Goal: Information Seeking & Learning: Learn about a topic

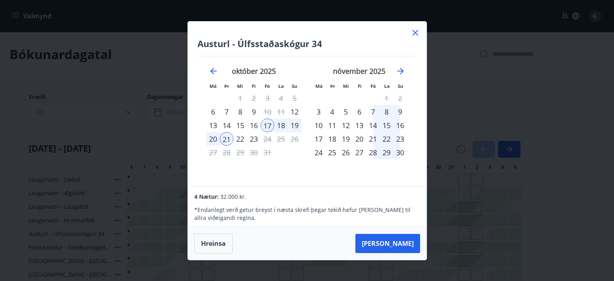
scroll to position [158, 0]
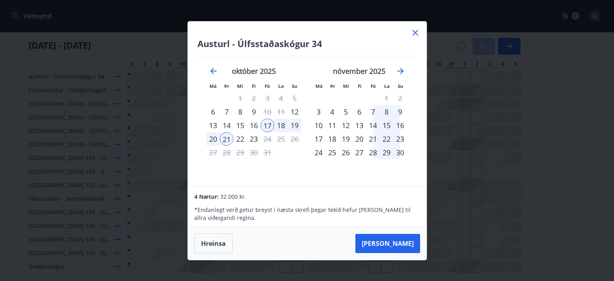
click at [157, 16] on div "Austurl - Úlfsstaðaskógur 34 Má Þr Mi Fi Fö La Su Má Þr Mi Fi Fö La Su [DATE] 1…" at bounding box center [307, 140] width 614 height 281
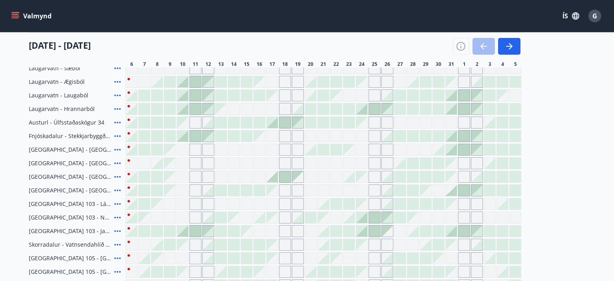
scroll to position [112, 0]
click at [115, 124] on icon at bounding box center [118, 123] width 10 height 10
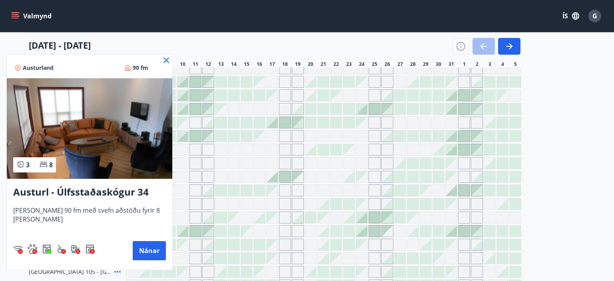
click at [95, 159] on img at bounding box center [90, 128] width 166 height 101
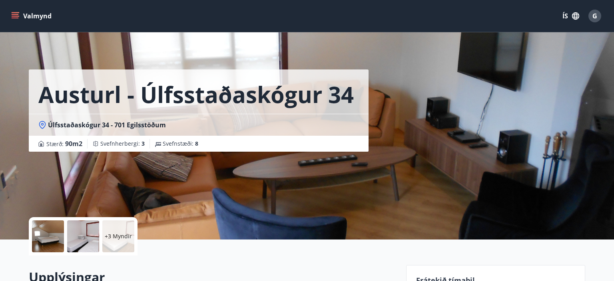
click at [236, 196] on div "Austurl - Úlfsstaðaskógur 34 Úlfsstaðaskógur 34 - 701 Egilsstöðum Stærð : 90 m2…" at bounding box center [214, 120] width 371 height 240
click at [49, 238] on div at bounding box center [48, 237] width 32 height 32
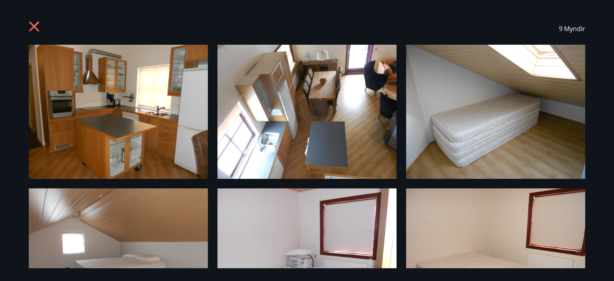
click at [32, 23] on icon at bounding box center [35, 27] width 13 height 13
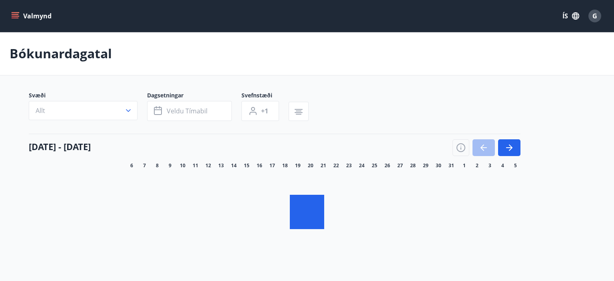
scroll to position [70, 0]
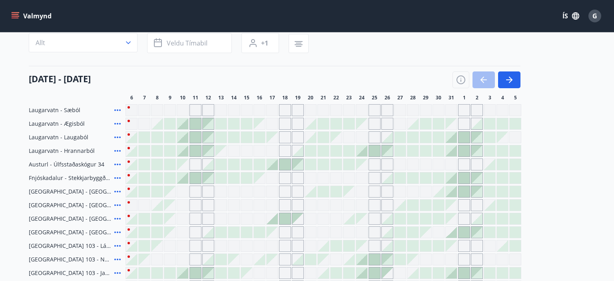
click at [115, 178] on icon at bounding box center [117, 179] width 6 height 2
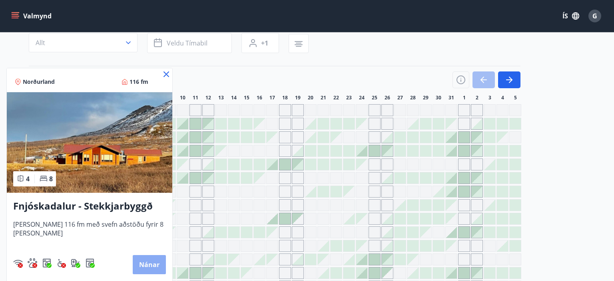
click at [149, 263] on button "Nánar" at bounding box center [149, 264] width 33 height 19
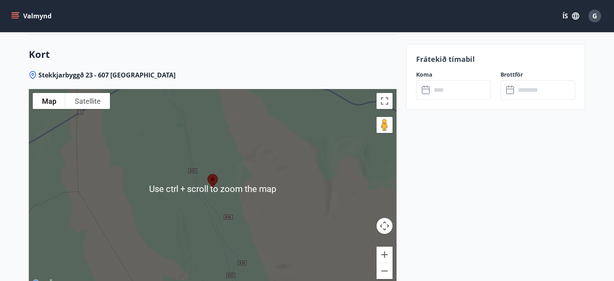
scroll to position [1267, 0]
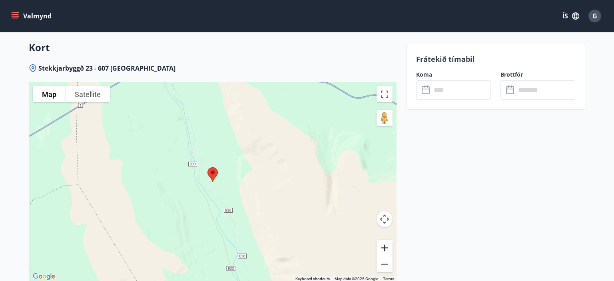
click at [385, 240] on button "Zoom in" at bounding box center [385, 248] width 16 height 16
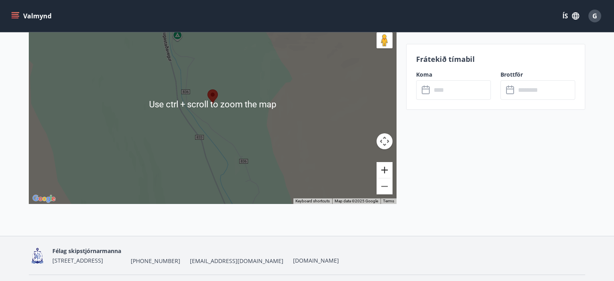
scroll to position [1346, 0]
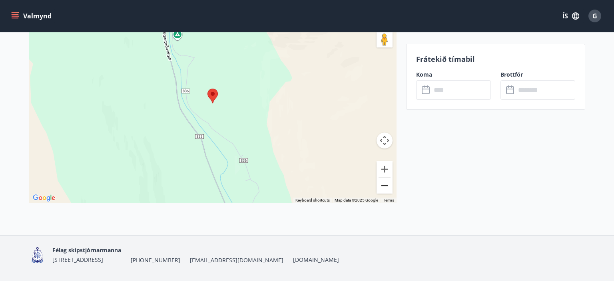
click at [386, 178] on button "Zoom out" at bounding box center [385, 186] width 16 height 16
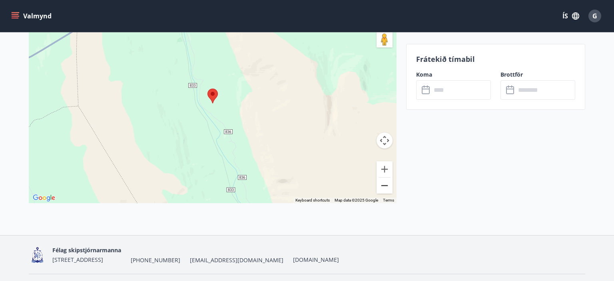
click at [386, 178] on button "Zoom out" at bounding box center [385, 186] width 16 height 16
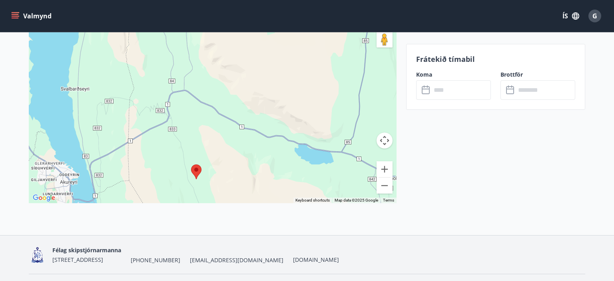
drag, startPoint x: 196, startPoint y: 133, endPoint x: 192, endPoint y: 191, distance: 57.7
click at [184, 203] on div "Use ctrl + scroll to zoom the map" at bounding box center [213, 104] width 368 height 200
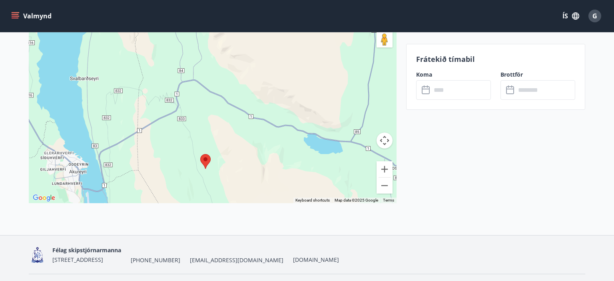
click at [194, 182] on div at bounding box center [213, 104] width 368 height 200
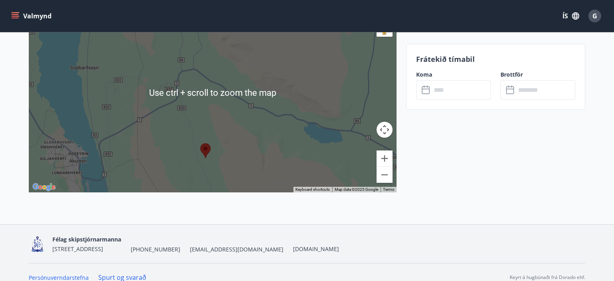
scroll to position [1356, 0]
click at [140, 144] on div at bounding box center [213, 93] width 368 height 200
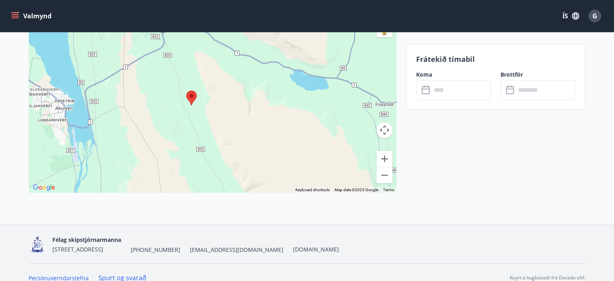
drag, startPoint x: 136, startPoint y: 152, endPoint x: 121, endPoint y: 100, distance: 54.4
click at [121, 100] on div at bounding box center [213, 93] width 368 height 200
click at [384, 151] on button "Zoom in" at bounding box center [385, 159] width 16 height 16
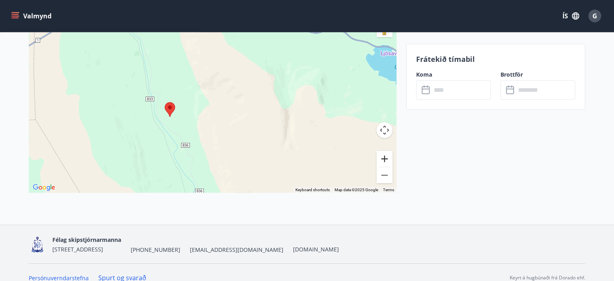
click at [384, 151] on button "Zoom in" at bounding box center [385, 159] width 16 height 16
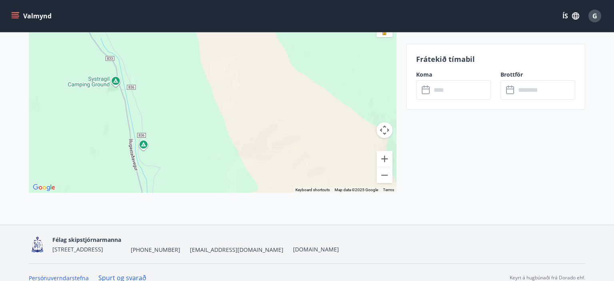
drag, startPoint x: 118, startPoint y: 65, endPoint x: 184, endPoint y: 153, distance: 109.6
click at [184, 153] on div at bounding box center [213, 93] width 368 height 200
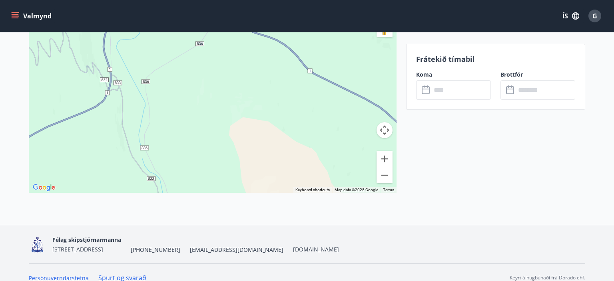
drag, startPoint x: 83, startPoint y: 72, endPoint x: 101, endPoint y: 173, distance: 102.8
click at [101, 173] on div at bounding box center [213, 93] width 368 height 200
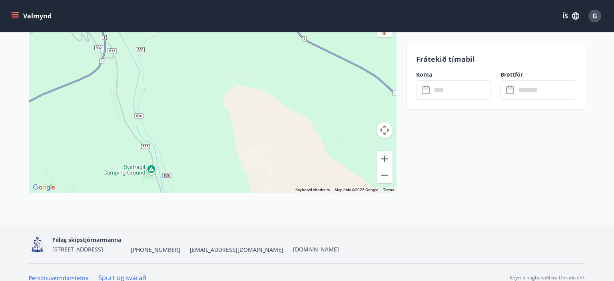
drag, startPoint x: 116, startPoint y: 105, endPoint x: 110, endPoint y: 71, distance: 34.9
click at [110, 71] on div at bounding box center [213, 93] width 368 height 200
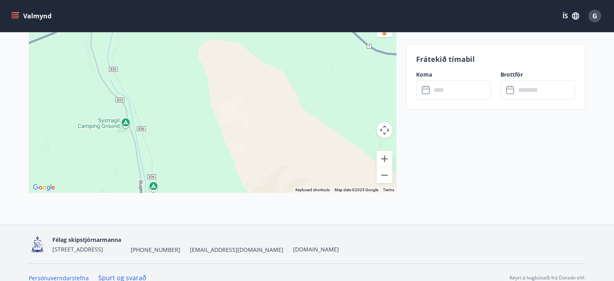
drag, startPoint x: 120, startPoint y: 98, endPoint x: 91, endPoint y: 44, distance: 61.2
click at [91, 44] on div at bounding box center [213, 93] width 368 height 200
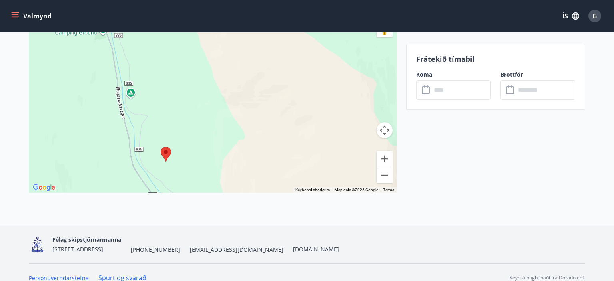
drag, startPoint x: 116, startPoint y: 146, endPoint x: 95, endPoint y: 61, distance: 87.0
click at [95, 61] on div at bounding box center [213, 93] width 368 height 200
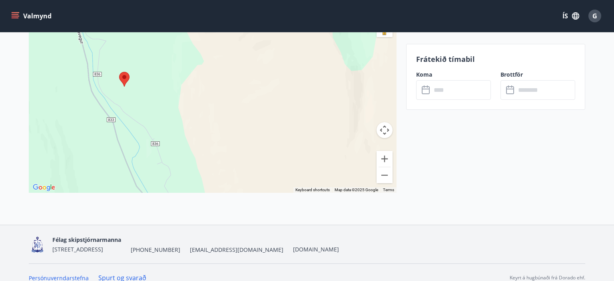
drag, startPoint x: 101, startPoint y: 123, endPoint x: 58, endPoint y: 47, distance: 87.5
click at [58, 47] on div at bounding box center [213, 93] width 368 height 200
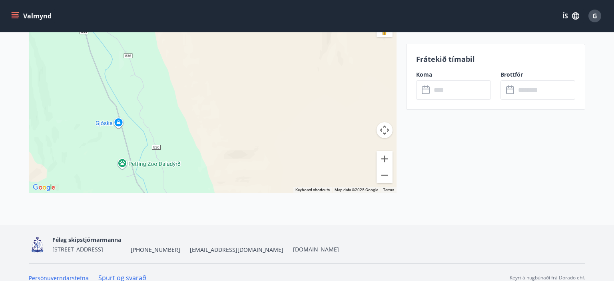
drag, startPoint x: 86, startPoint y: 97, endPoint x: 59, endPoint y: 8, distance: 92.9
click at [59, 8] on div at bounding box center [213, 93] width 368 height 200
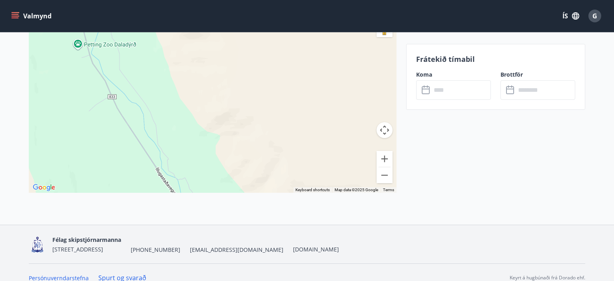
drag, startPoint x: 70, startPoint y: 139, endPoint x: 26, endPoint y: 18, distance: 128.8
click at [29, 18] on div "Use ctrl + scroll to zoom the map" at bounding box center [213, 93] width 368 height 200
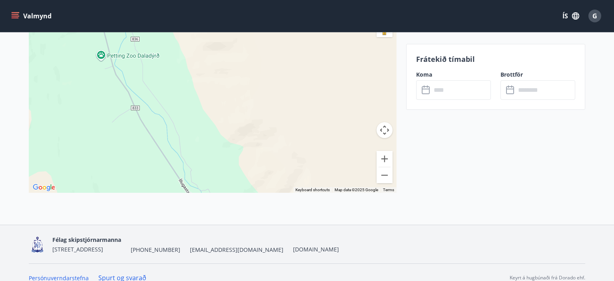
scroll to position [1310, 0]
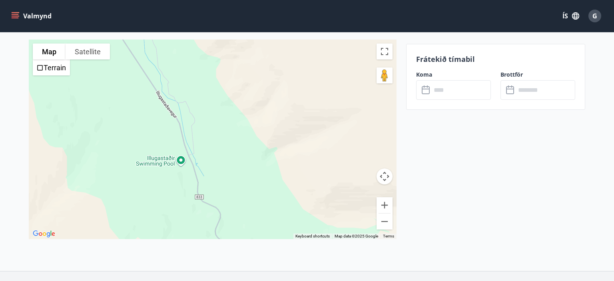
drag, startPoint x: 64, startPoint y: 79, endPoint x: 64, endPoint y: -29, distance: 107.9
click at [64, 40] on div "Use ctrl + scroll to zoom the map" at bounding box center [213, 140] width 368 height 200
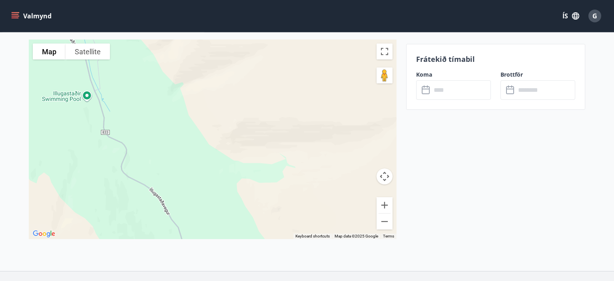
scroll to position [1251, 0]
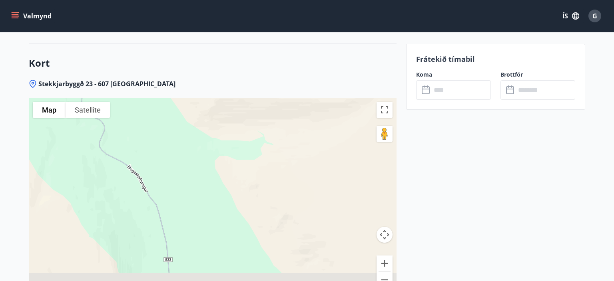
drag, startPoint x: 197, startPoint y: 90, endPoint x: 79, endPoint y: -19, distance: 160.1
click at [79, 98] on div "Use ctrl + scroll to zoom the map" at bounding box center [213, 198] width 368 height 200
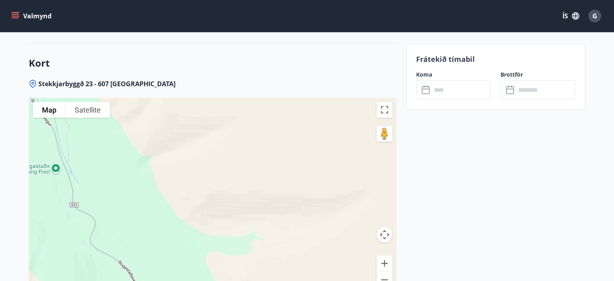
drag, startPoint x: 163, startPoint y: 145, endPoint x: 154, endPoint y: 243, distance: 98.4
click at [154, 243] on div at bounding box center [213, 198] width 368 height 200
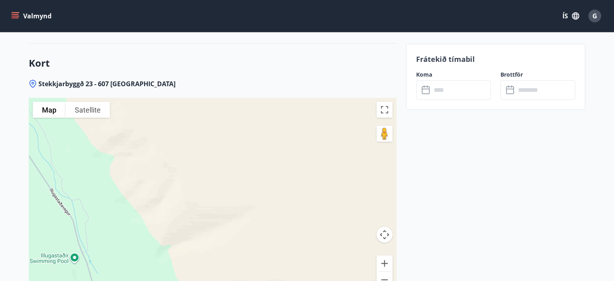
scroll to position [1260, 0]
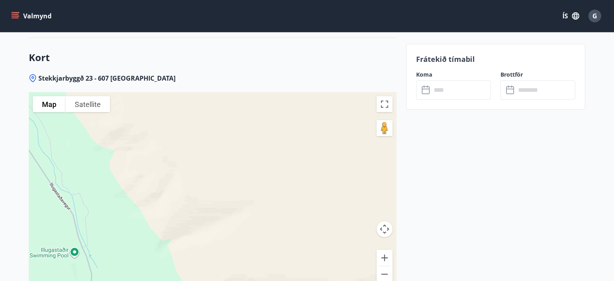
drag, startPoint x: 120, startPoint y: 179, endPoint x: 148, endPoint y: 286, distance: 111.1
click at [148, 281] on div "Use ctrl + scroll to zoom the map" at bounding box center [213, 192] width 368 height 200
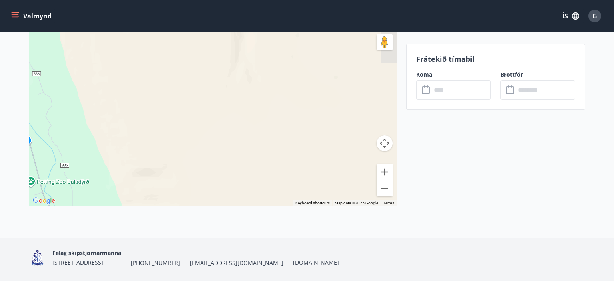
drag, startPoint x: 133, startPoint y: 233, endPoint x: 140, endPoint y: 300, distance: 68.0
click at [140, 206] on div "Use ctrl + scroll to zoom the map" at bounding box center [213, 106] width 368 height 200
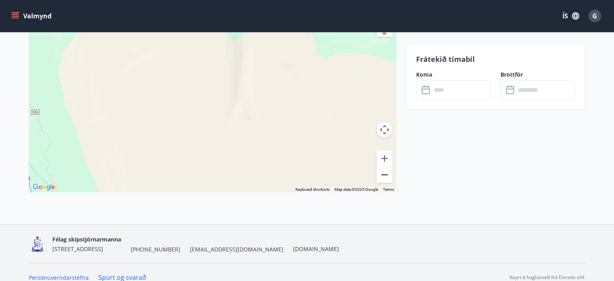
click at [387, 168] on button "Zoom out" at bounding box center [385, 175] width 16 height 16
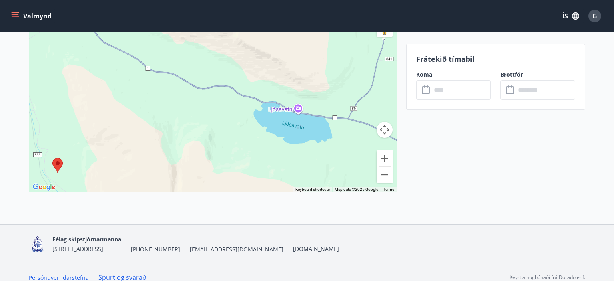
drag, startPoint x: 205, startPoint y: 77, endPoint x: 153, endPoint y: 177, distance: 113.2
click at [153, 177] on div at bounding box center [213, 93] width 368 height 200
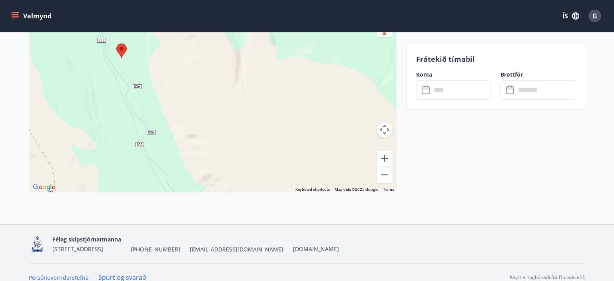
drag, startPoint x: 183, startPoint y: 150, endPoint x: 248, endPoint y: 33, distance: 133.7
click at [248, 33] on div at bounding box center [213, 93] width 368 height 200
drag, startPoint x: 137, startPoint y: 65, endPoint x: 170, endPoint y: 169, distance: 109.1
click at [169, 168] on div at bounding box center [213, 93] width 368 height 200
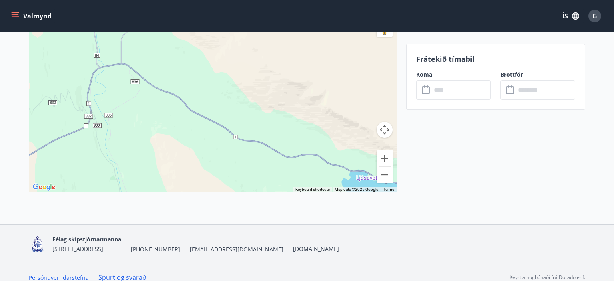
scroll to position [1088, 0]
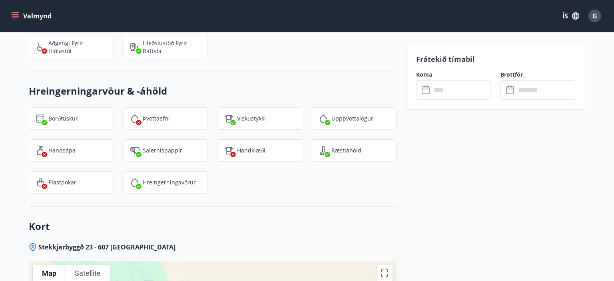
drag, startPoint x: 176, startPoint y: 173, endPoint x: 47, endPoint y: -45, distance: 252.9
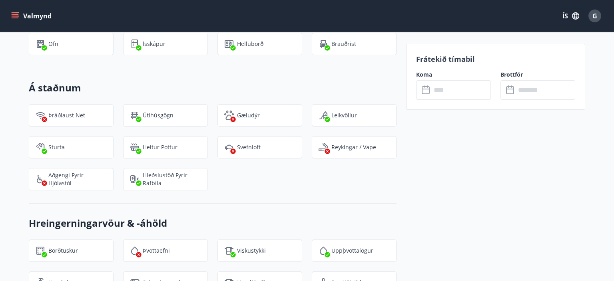
scroll to position [920, 0]
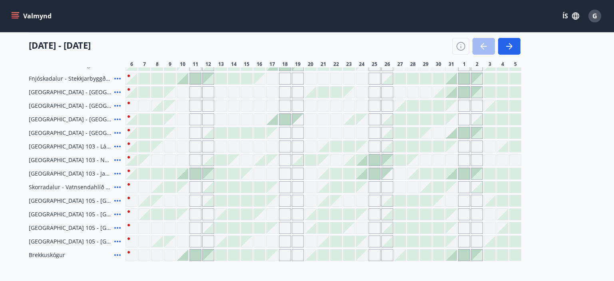
scroll to position [170, 0]
click at [116, 188] on icon at bounding box center [118, 187] width 10 height 10
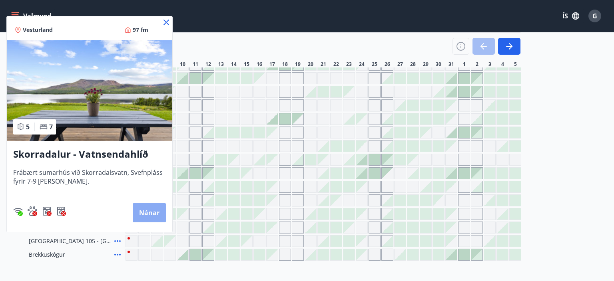
click at [150, 215] on button "Nánar" at bounding box center [149, 212] width 33 height 19
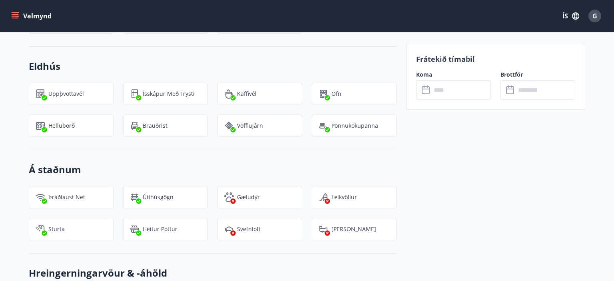
scroll to position [656, 0]
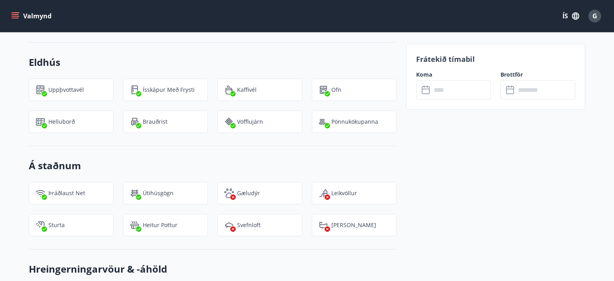
click at [312, 149] on div "Á staðnum Þráðlaust net Útihúsgögn Gæludýr Leikvöllur Sturta Heitur pottur Svef…" at bounding box center [213, 198] width 368 height 104
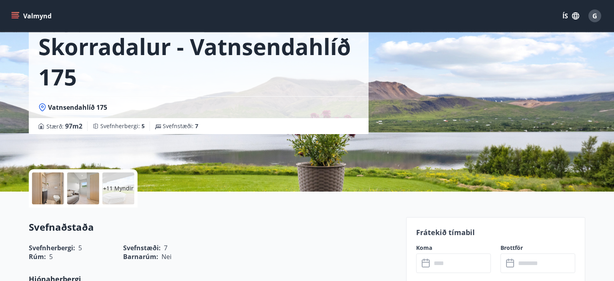
scroll to position [48, 0]
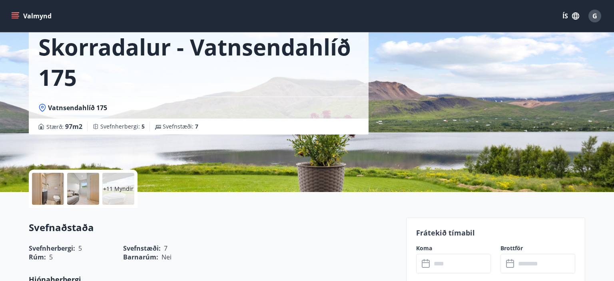
click at [55, 188] on div at bounding box center [48, 189] width 32 height 32
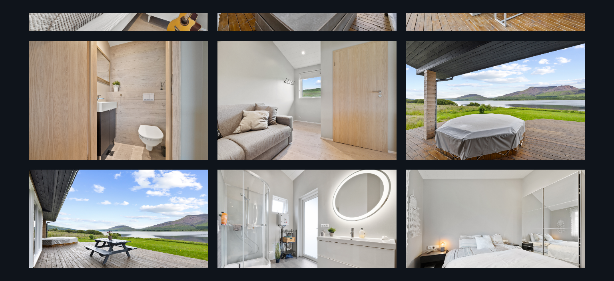
scroll to position [0, 0]
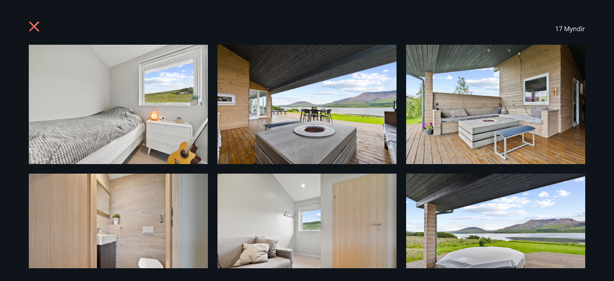
click at [36, 28] on icon at bounding box center [34, 27] width 10 height 10
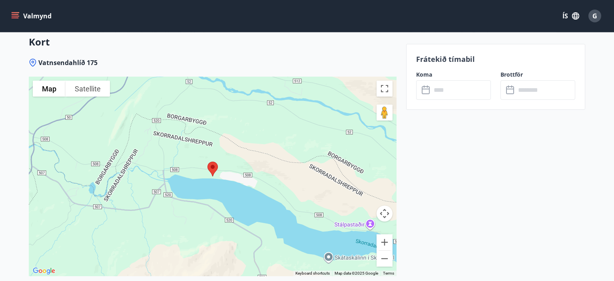
scroll to position [1084, 0]
